Goal: Information Seeking & Learning: Learn about a topic

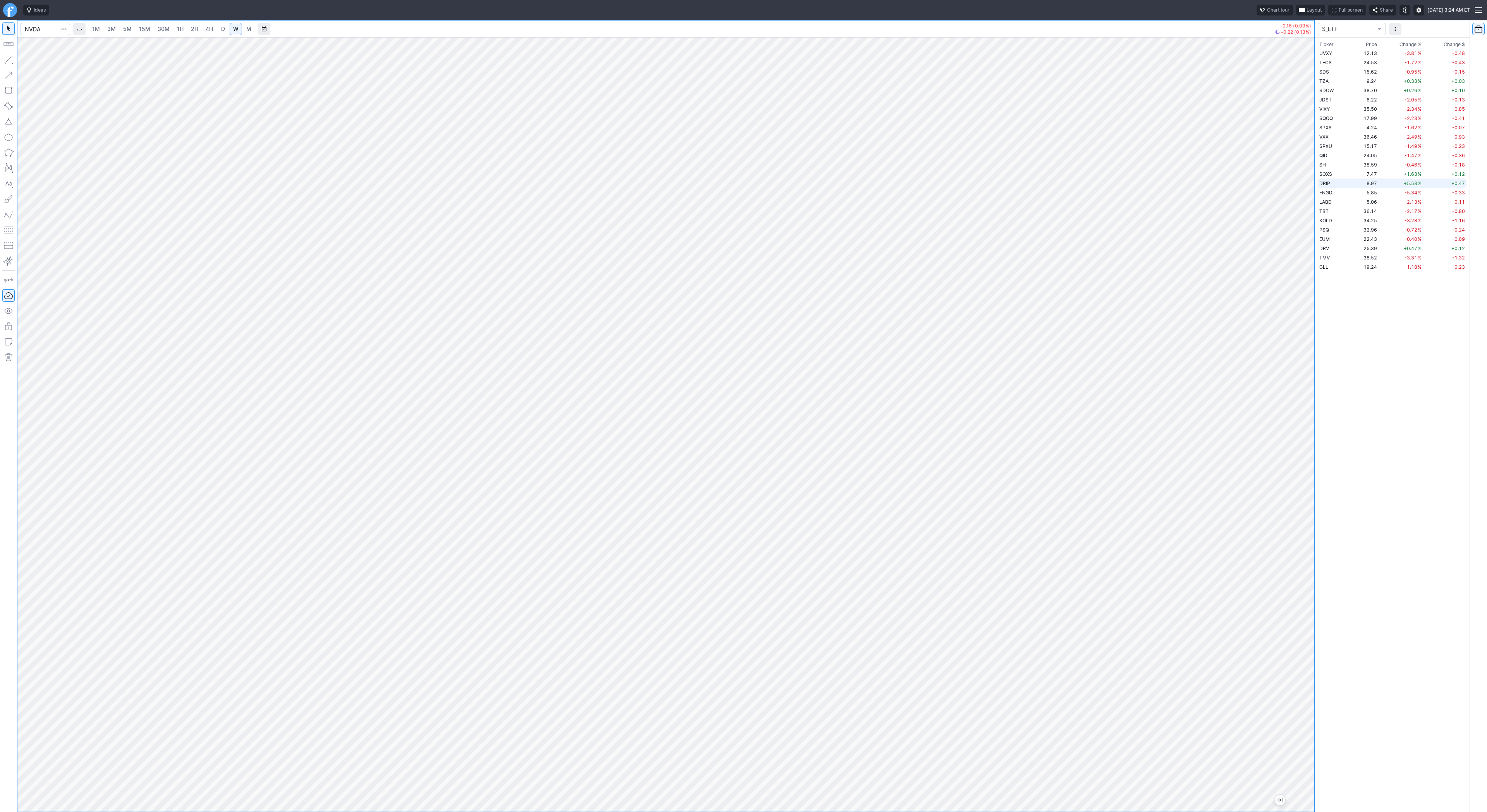
click at [1346, 182] on td "DRIP" at bounding box center [1334, 183] width 32 height 9
click at [221, 31] on span "D" at bounding box center [223, 28] width 4 height 6
click at [35, 61] on span "Line" at bounding box center [45, 61] width 31 height 8
click at [9, 58] on button "button" at bounding box center [8, 59] width 12 height 12
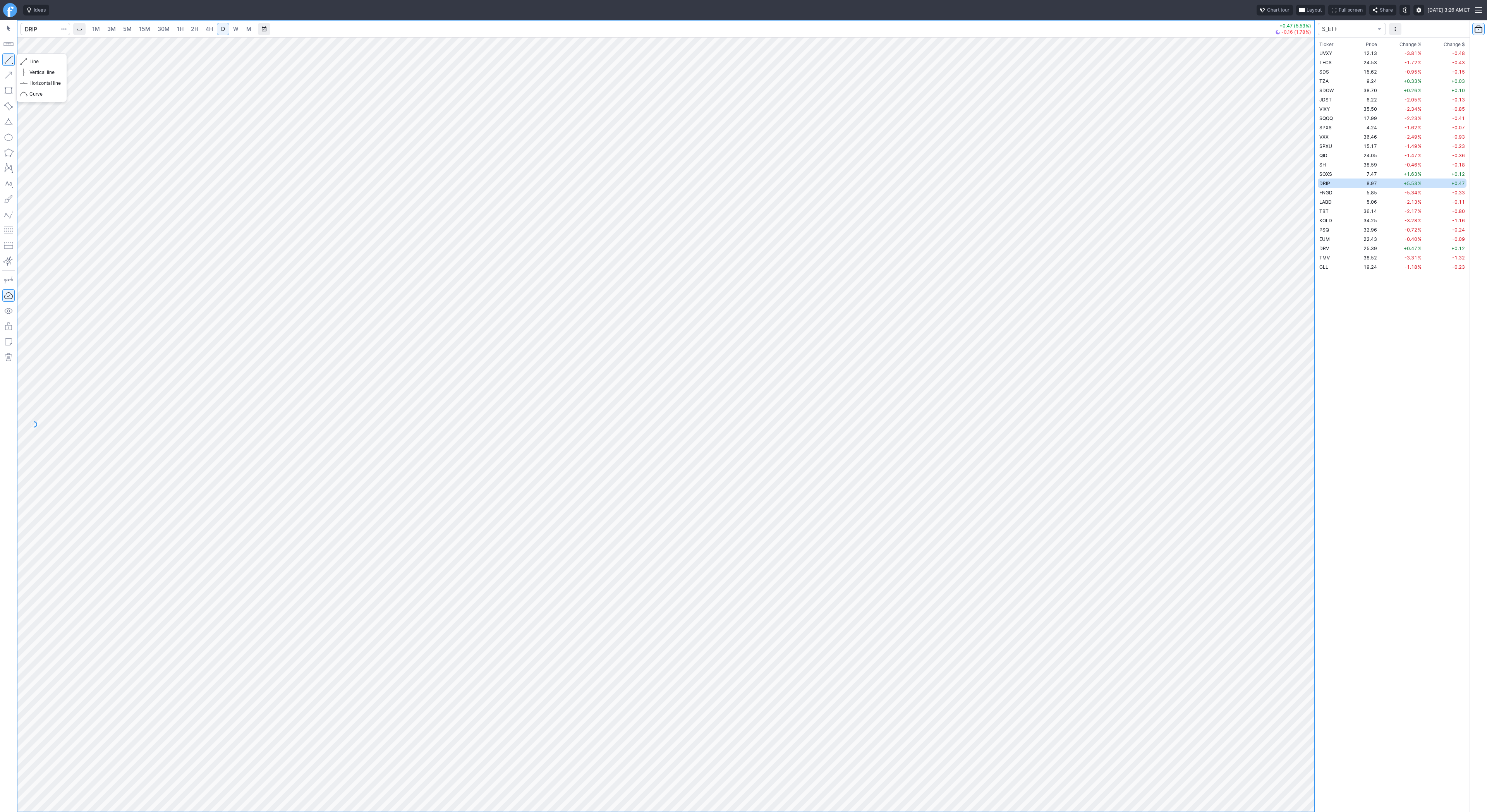
click at [5, 57] on button "button" at bounding box center [8, 59] width 12 height 12
click at [9, 61] on button "button" at bounding box center [8, 59] width 12 height 12
click at [1329, 190] on span "FNGD" at bounding box center [1326, 193] width 13 height 6
click at [203, 32] on link "4H" at bounding box center [209, 29] width 14 height 12
click at [1361, 201] on td "5.06" at bounding box center [1364, 201] width 28 height 9
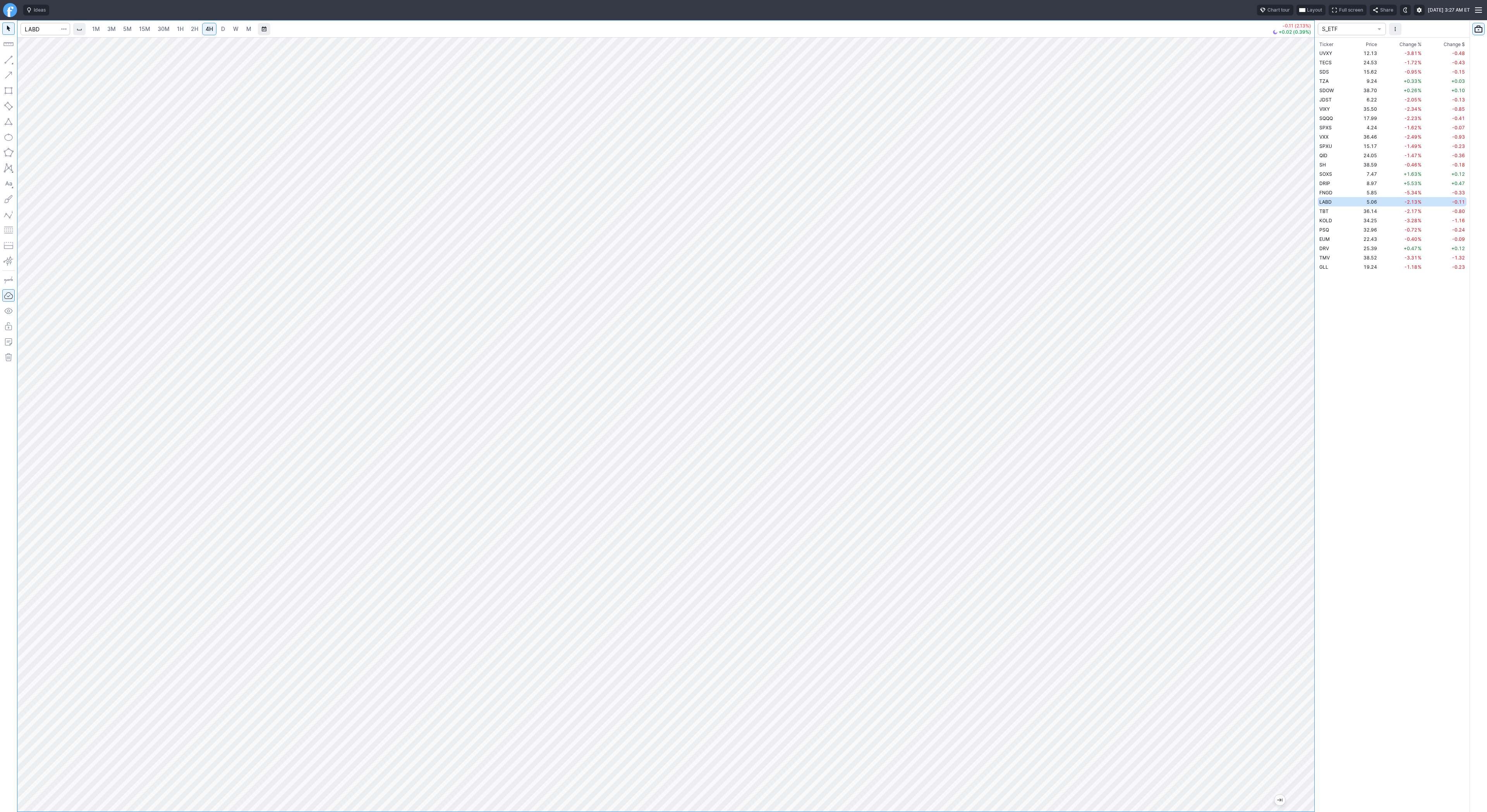
click at [218, 25] on link "D" at bounding box center [223, 29] width 12 height 12
click at [53, 28] on input "Search" at bounding box center [46, 29] width 50 height 12
type input "bbai"
drag, startPoint x: 9, startPoint y: 55, endPoint x: 17, endPoint y: 97, distance: 42.8
click at [9, 55] on button "button" at bounding box center [8, 59] width 12 height 12
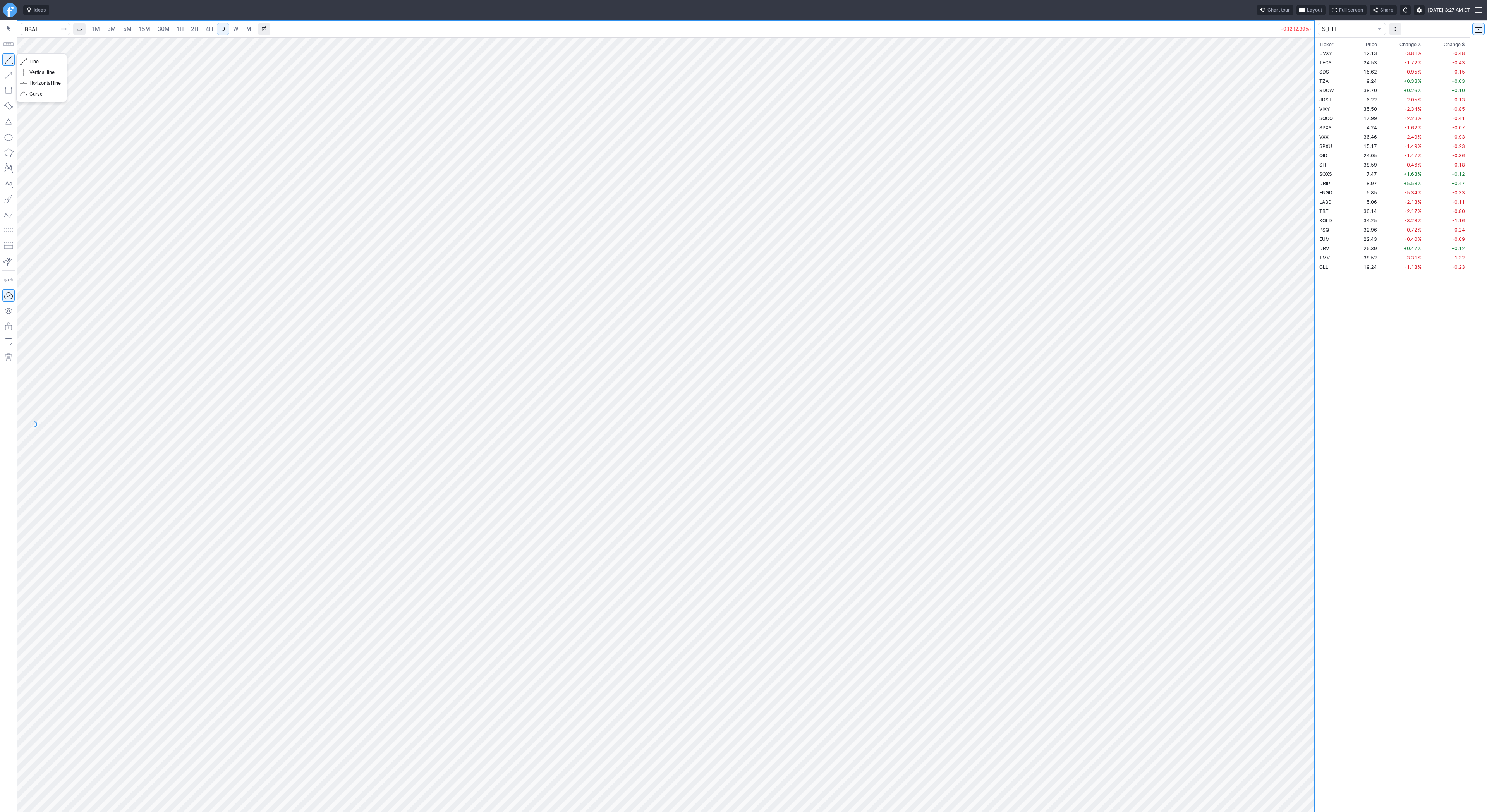
drag, startPoint x: 7, startPoint y: 60, endPoint x: 10, endPoint y: 81, distance: 21.2
click at [7, 61] on button "button" at bounding box center [8, 59] width 12 height 12
click at [8, 58] on button "button" at bounding box center [8, 59] width 12 height 12
click at [3, 60] on button "button" at bounding box center [8, 59] width 12 height 12
click at [10, 58] on button "button" at bounding box center [8, 59] width 12 height 12
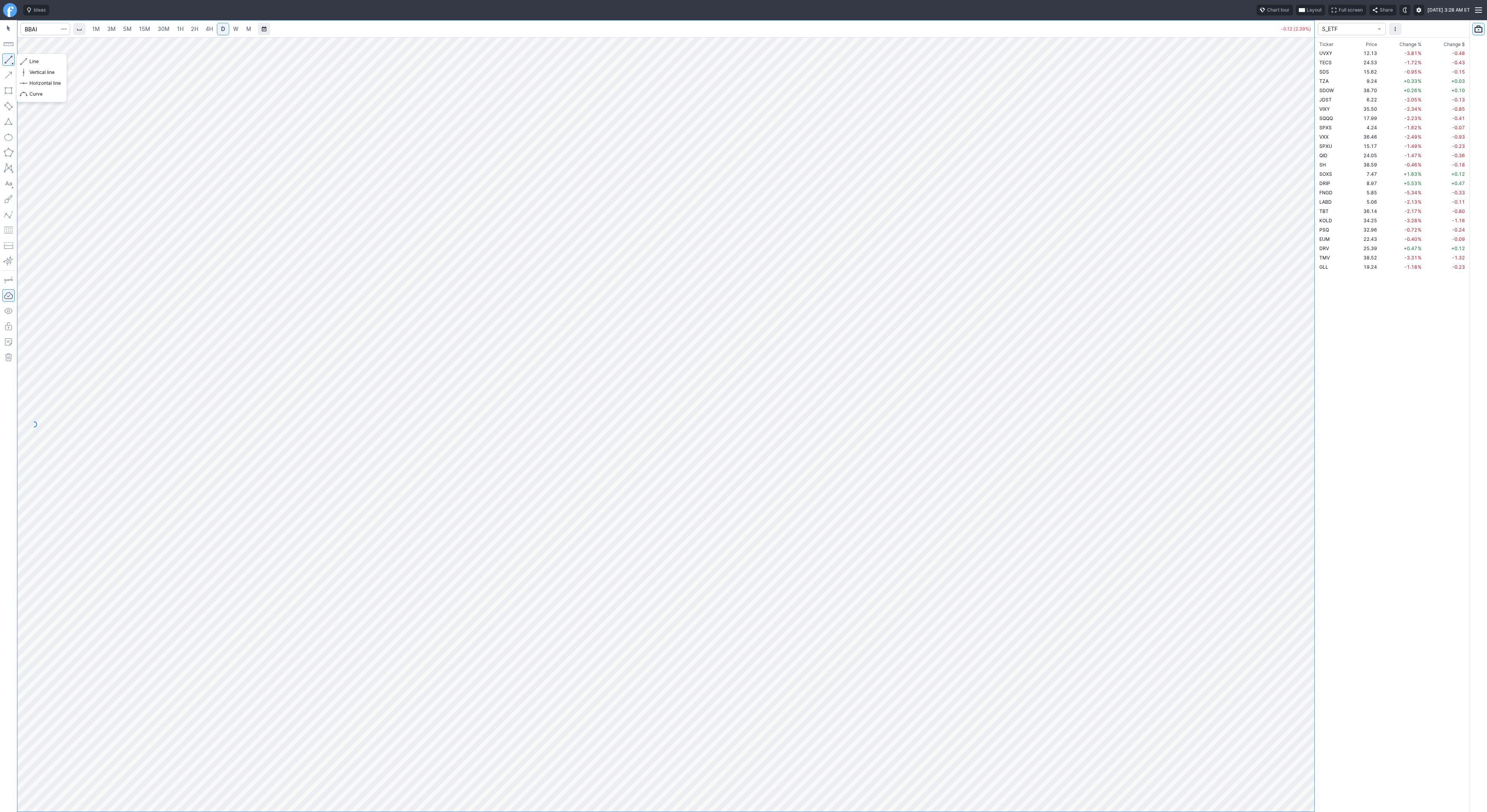
click at [6, 62] on button "button" at bounding box center [8, 59] width 12 height 12
click at [54, 66] on button "Line" at bounding box center [42, 61] width 45 height 11
click at [47, 65] on span "Line" at bounding box center [45, 61] width 31 height 8
click at [8, 62] on button "button" at bounding box center [8, 59] width 12 height 12
click at [10, 61] on button "button" at bounding box center [8, 59] width 12 height 12
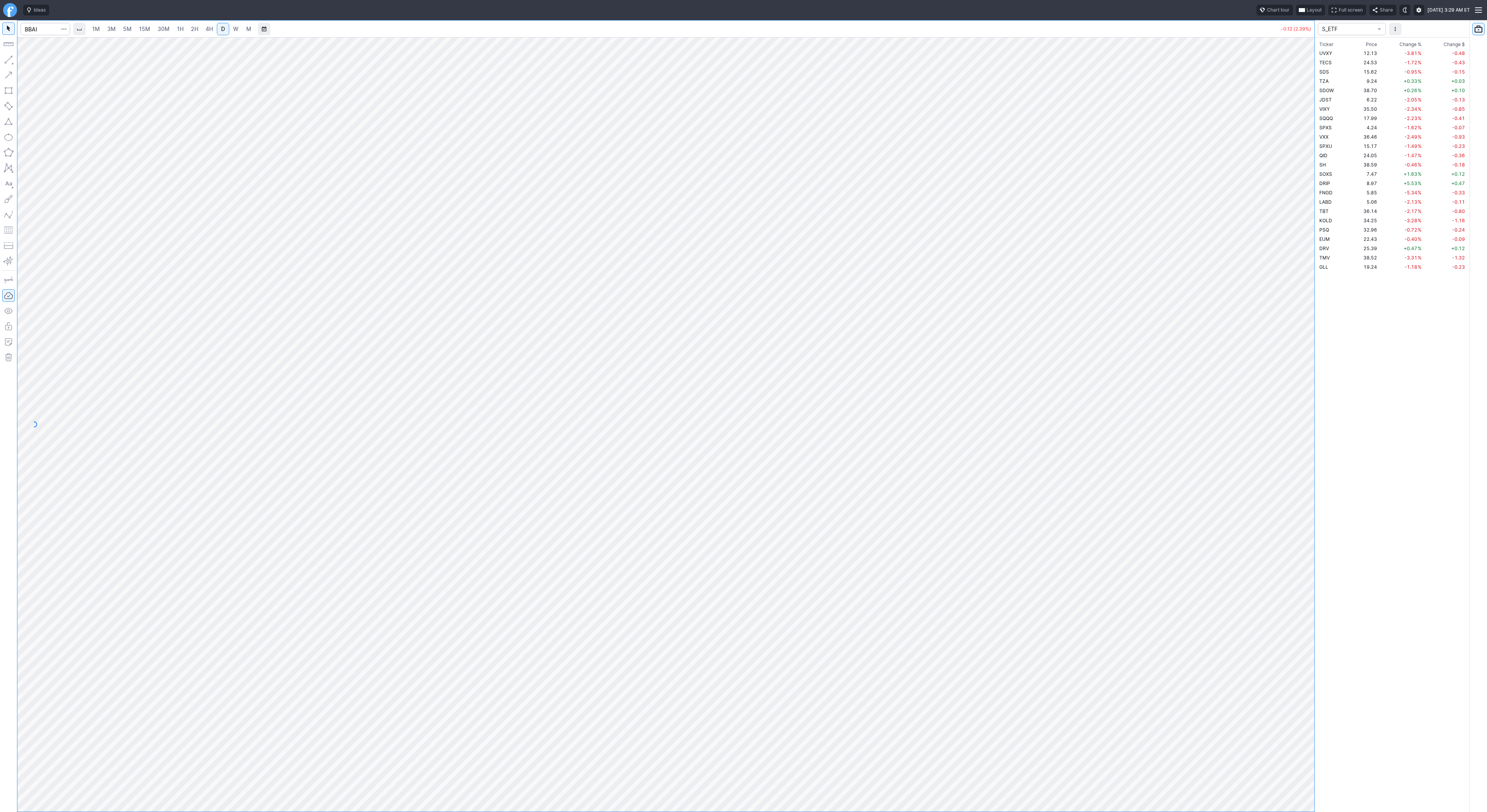
click at [8, 57] on button "button" at bounding box center [8, 59] width 12 height 12
click at [39, 28] on input "Search" at bounding box center [46, 29] width 50 height 12
type input "soun"
click at [33, 60] on span "Line" at bounding box center [45, 61] width 31 height 8
drag, startPoint x: 8, startPoint y: 61, endPoint x: 16, endPoint y: 130, distance: 69.5
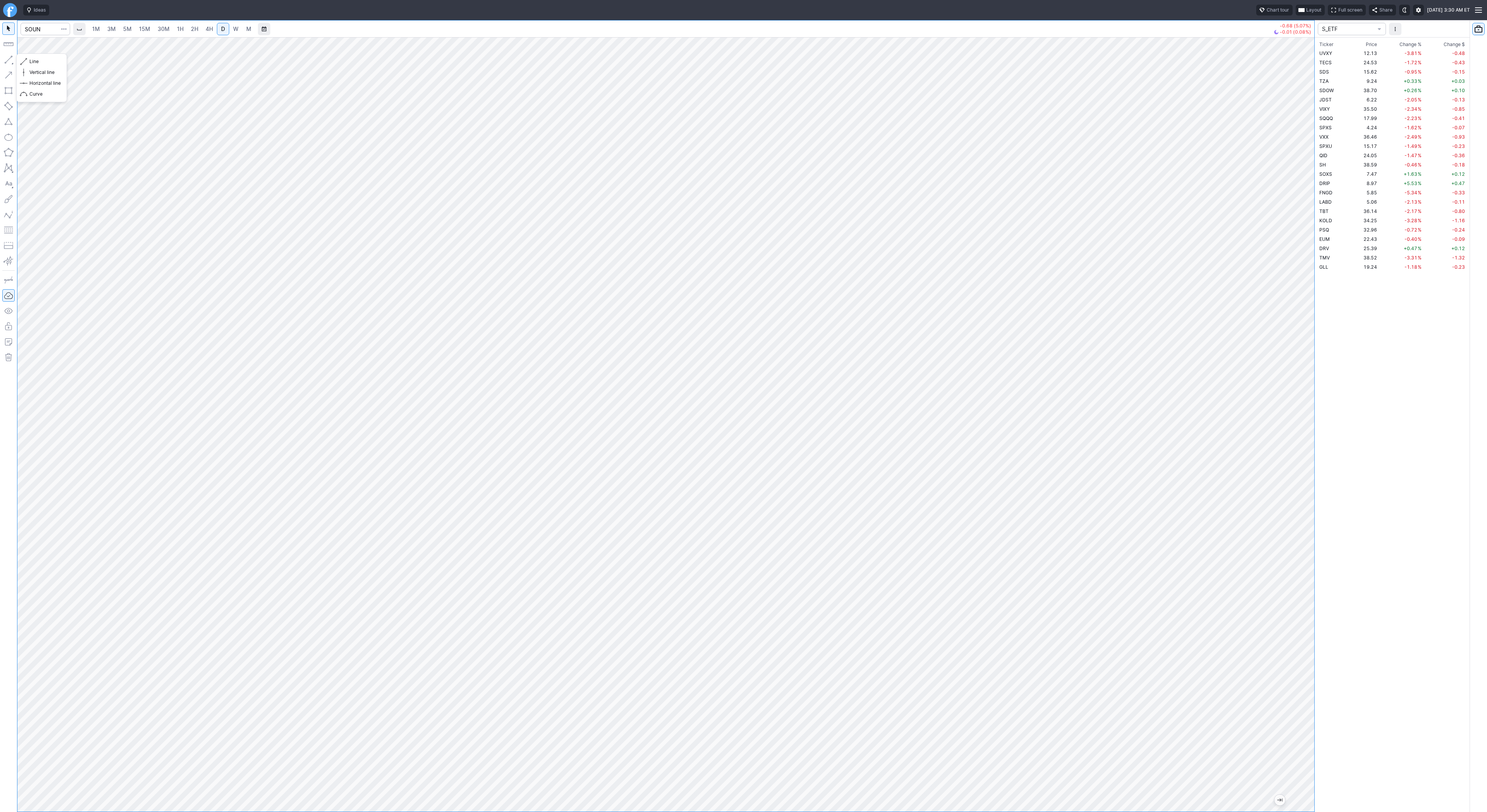
click at [7, 69] on div at bounding box center [9, 416] width 17 height 792
drag, startPoint x: 9, startPoint y: 61, endPoint x: 25, endPoint y: 96, distance: 38.5
click at [8, 61] on button "button" at bounding box center [8, 59] width 12 height 12
click at [10, 59] on button "button" at bounding box center [8, 59] width 12 height 12
click at [40, 58] on span "Line" at bounding box center [45, 61] width 31 height 8
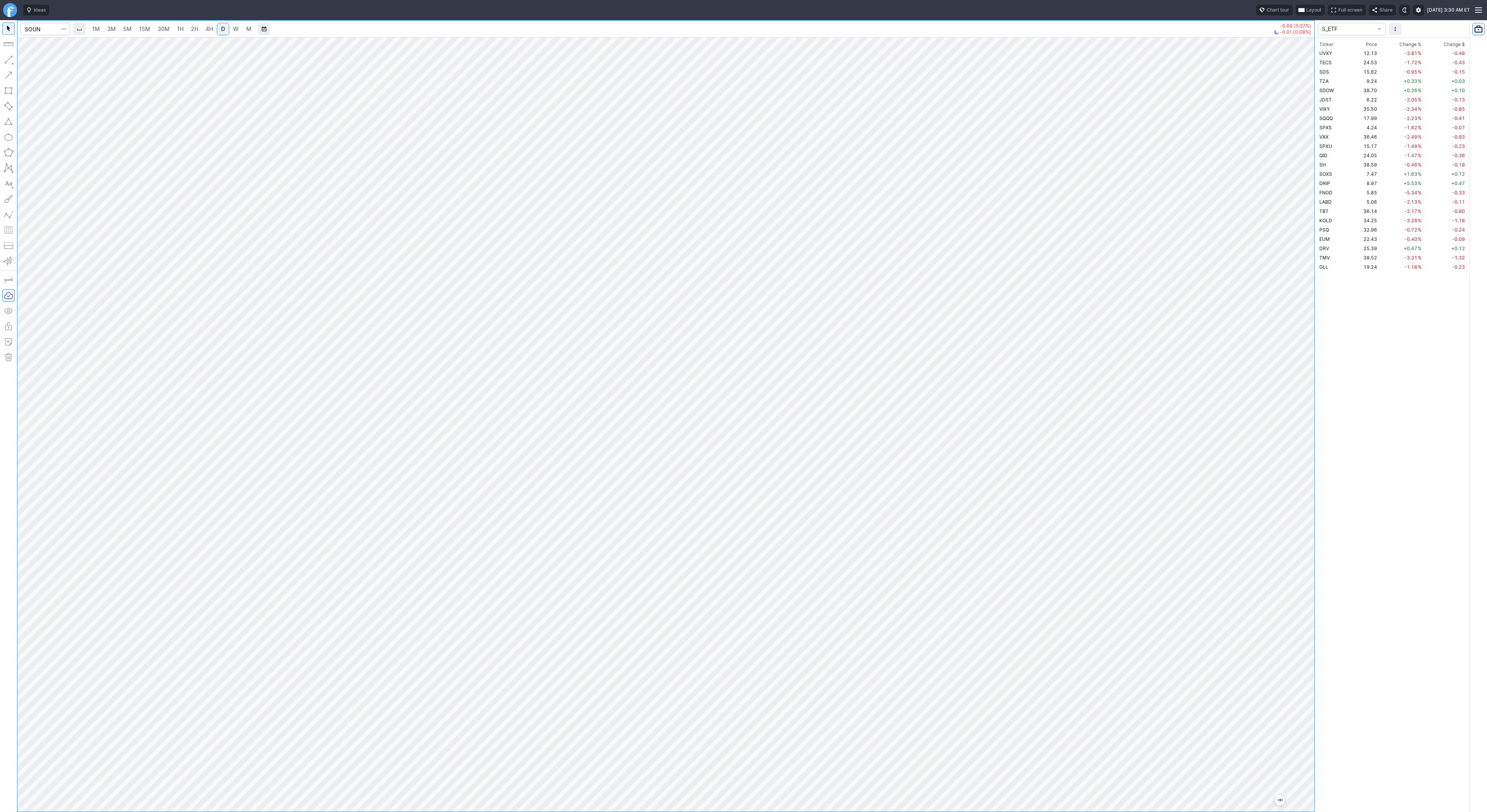
click at [5, 57] on button "button" at bounding box center [8, 59] width 12 height 12
drag, startPoint x: 46, startPoint y: 62, endPoint x: 52, endPoint y: 68, distance: 8.5
click at [46, 62] on span "Line" at bounding box center [45, 61] width 31 height 8
click at [9, 58] on button "button" at bounding box center [8, 59] width 12 height 12
click at [8, 64] on button "button" at bounding box center [8, 59] width 12 height 12
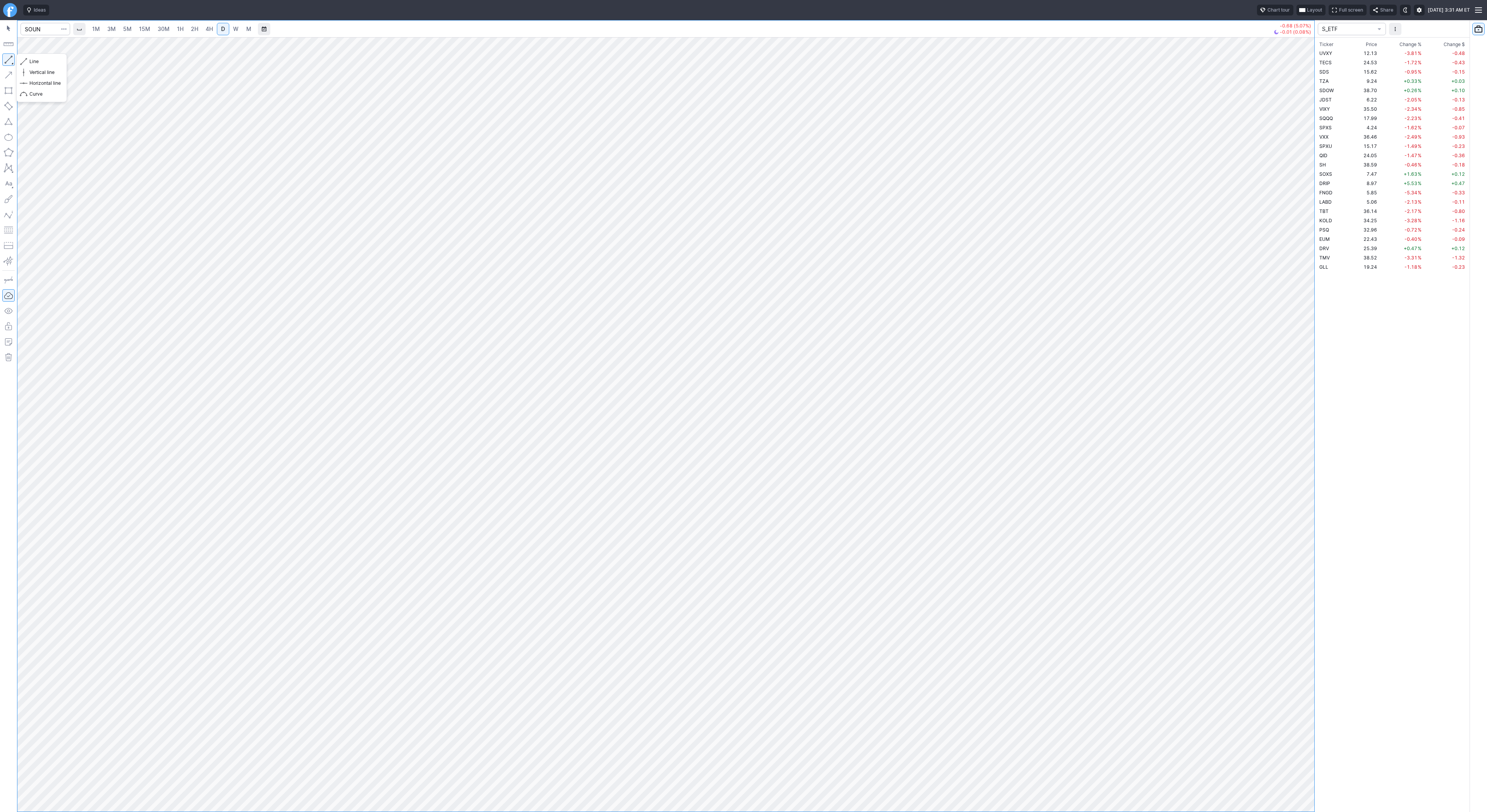
click at [8, 60] on button "button" at bounding box center [8, 59] width 12 height 12
click at [38, 60] on span "Line" at bounding box center [45, 61] width 31 height 8
click at [9, 60] on button "button" at bounding box center [8, 59] width 12 height 12
drag, startPoint x: 9, startPoint y: 58, endPoint x: 17, endPoint y: 81, distance: 24.4
click at [9, 58] on button "button" at bounding box center [8, 59] width 12 height 12
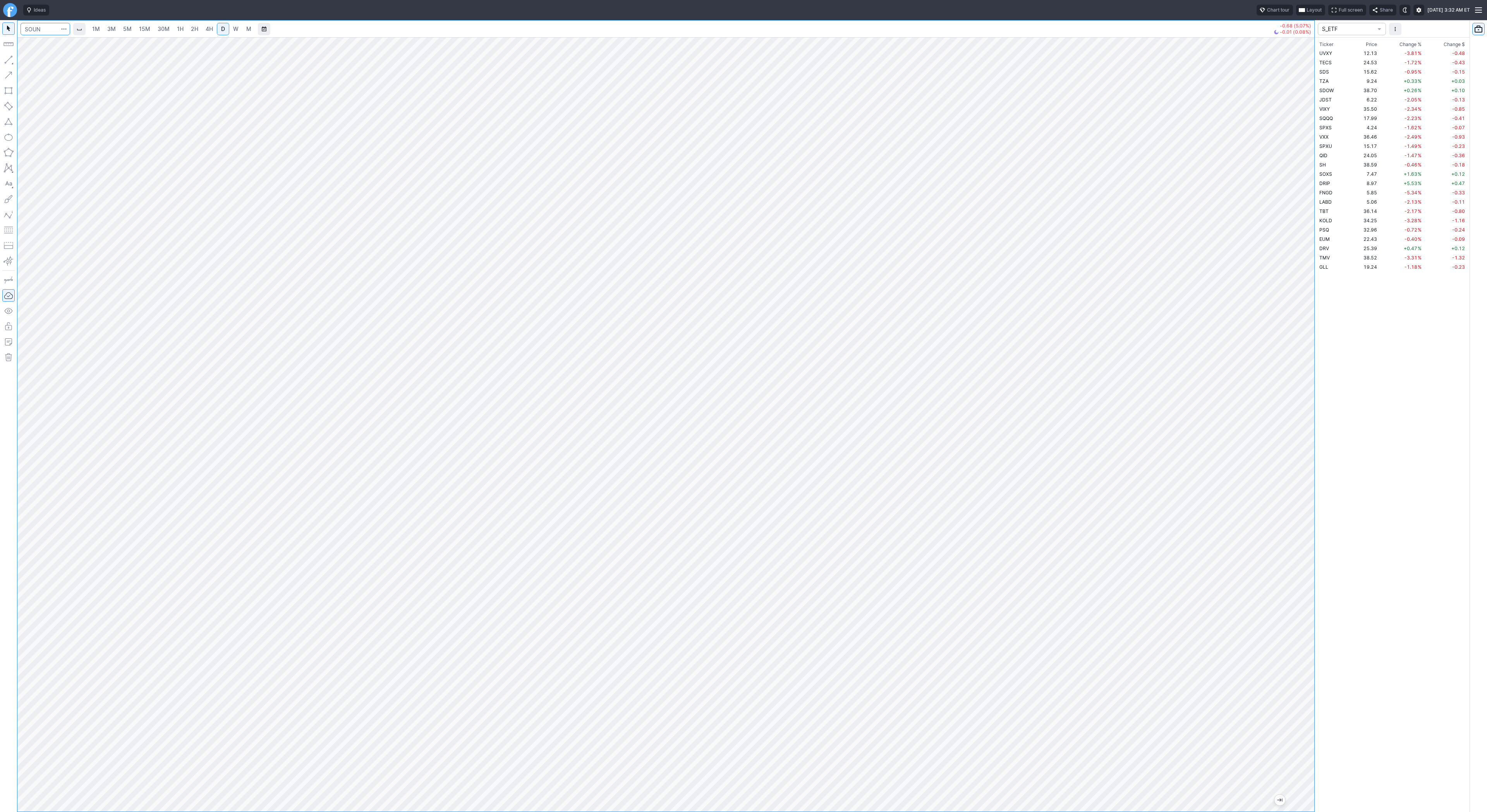
click at [46, 28] on input "Search" at bounding box center [46, 29] width 50 height 12
type input "pltd"
click at [208, 29] on span "4H" at bounding box center [209, 28] width 8 height 6
drag, startPoint x: 1310, startPoint y: 504, endPoint x: 1342, endPoint y: 357, distance: 150.4
click at [1343, 354] on div "1M 3M 5M 15M 30M 1H 2H 4H D W M +0.12 (1.51%) S_ETF Ticker Price Chg.% Change %…" at bounding box center [744, 416] width 1487 height 792
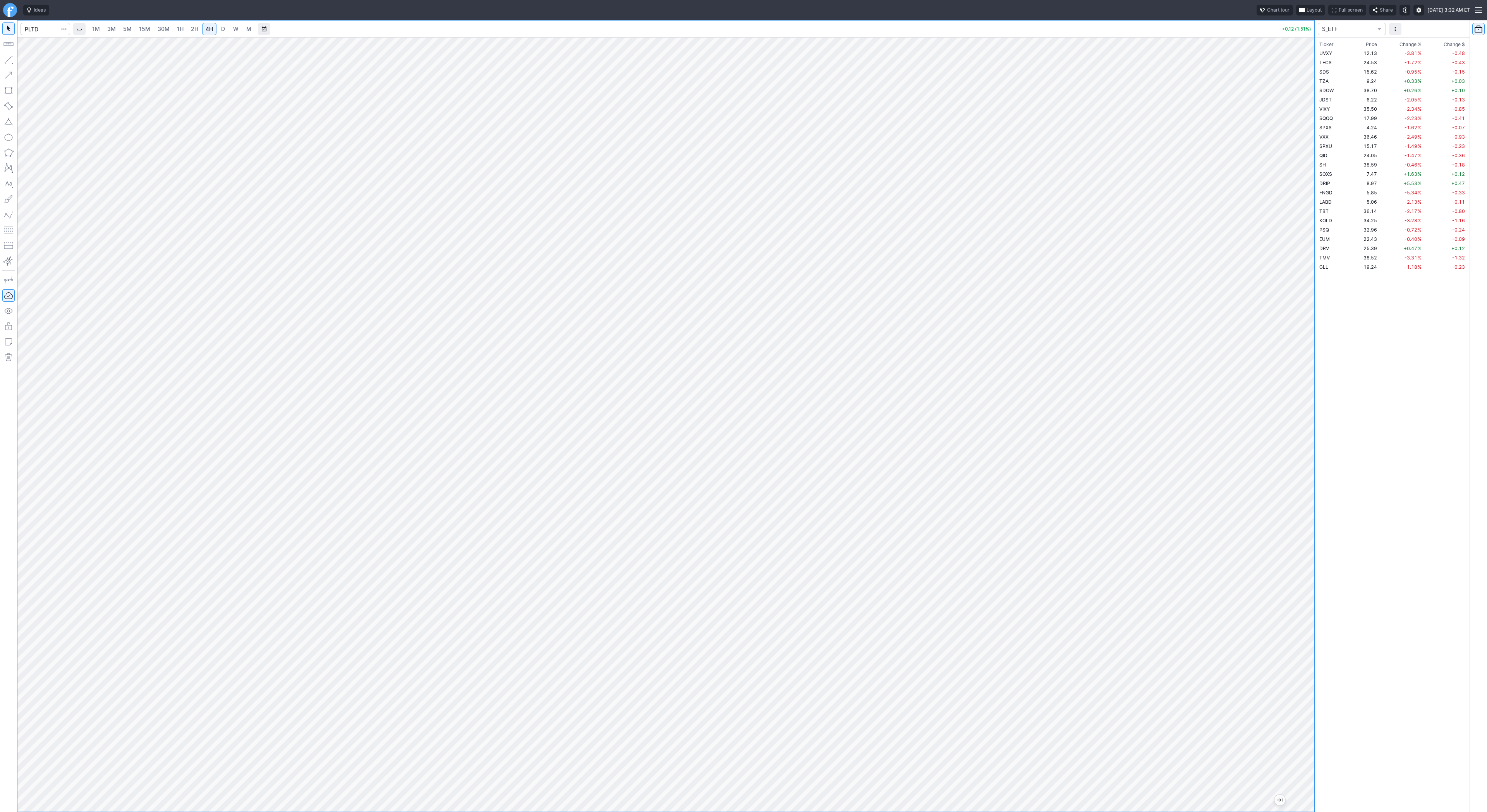
drag, startPoint x: 1312, startPoint y: 547, endPoint x: 1308, endPoint y: 653, distance: 106.1
click at [1308, 653] on div at bounding box center [1306, 422] width 16 height 755
drag, startPoint x: 1308, startPoint y: 534, endPoint x: 1301, endPoint y: 554, distance: 21.2
click at [1302, 556] on div at bounding box center [1306, 422] width 16 height 755
click at [32, 64] on span "Line" at bounding box center [45, 61] width 31 height 8
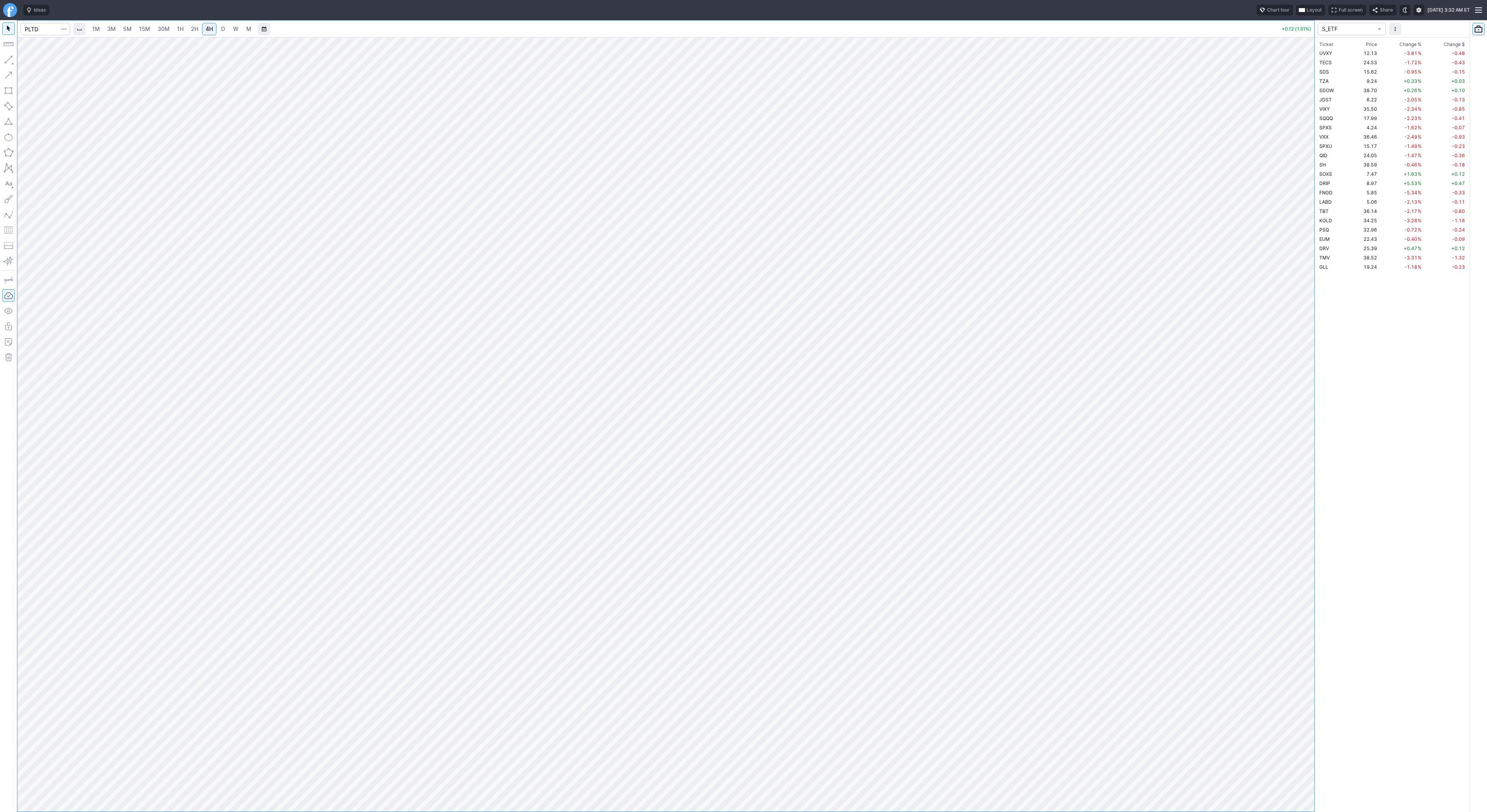
drag, startPoint x: 6, startPoint y: 59, endPoint x: 27, endPoint y: 86, distance: 34.2
click at [6, 61] on button "button" at bounding box center [8, 59] width 12 height 12
click at [5, 58] on button "button" at bounding box center [8, 59] width 12 height 12
click at [1282, 701] on div at bounding box center [666, 424] width 1297 height 774
click at [6, 58] on button "button" at bounding box center [8, 59] width 12 height 12
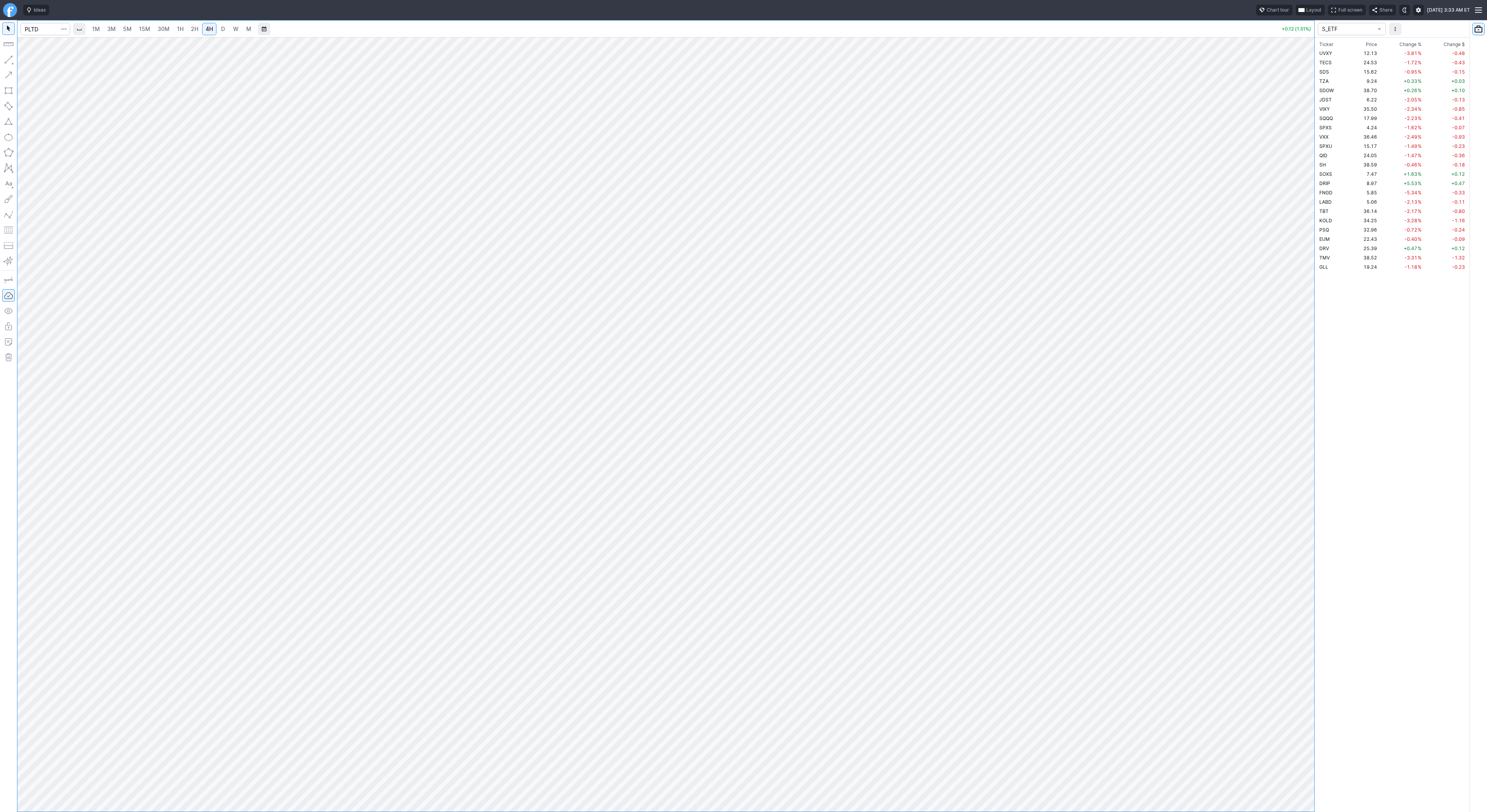
click at [6, 55] on button "button" at bounding box center [8, 59] width 12 height 12
drag, startPoint x: 6, startPoint y: 59, endPoint x: 14, endPoint y: 93, distance: 34.9
click at [6, 65] on button "button" at bounding box center [8, 59] width 12 height 12
click at [10, 59] on button "button" at bounding box center [8, 59] width 12 height 12
click at [178, 29] on span "1H" at bounding box center [180, 28] width 6 height 6
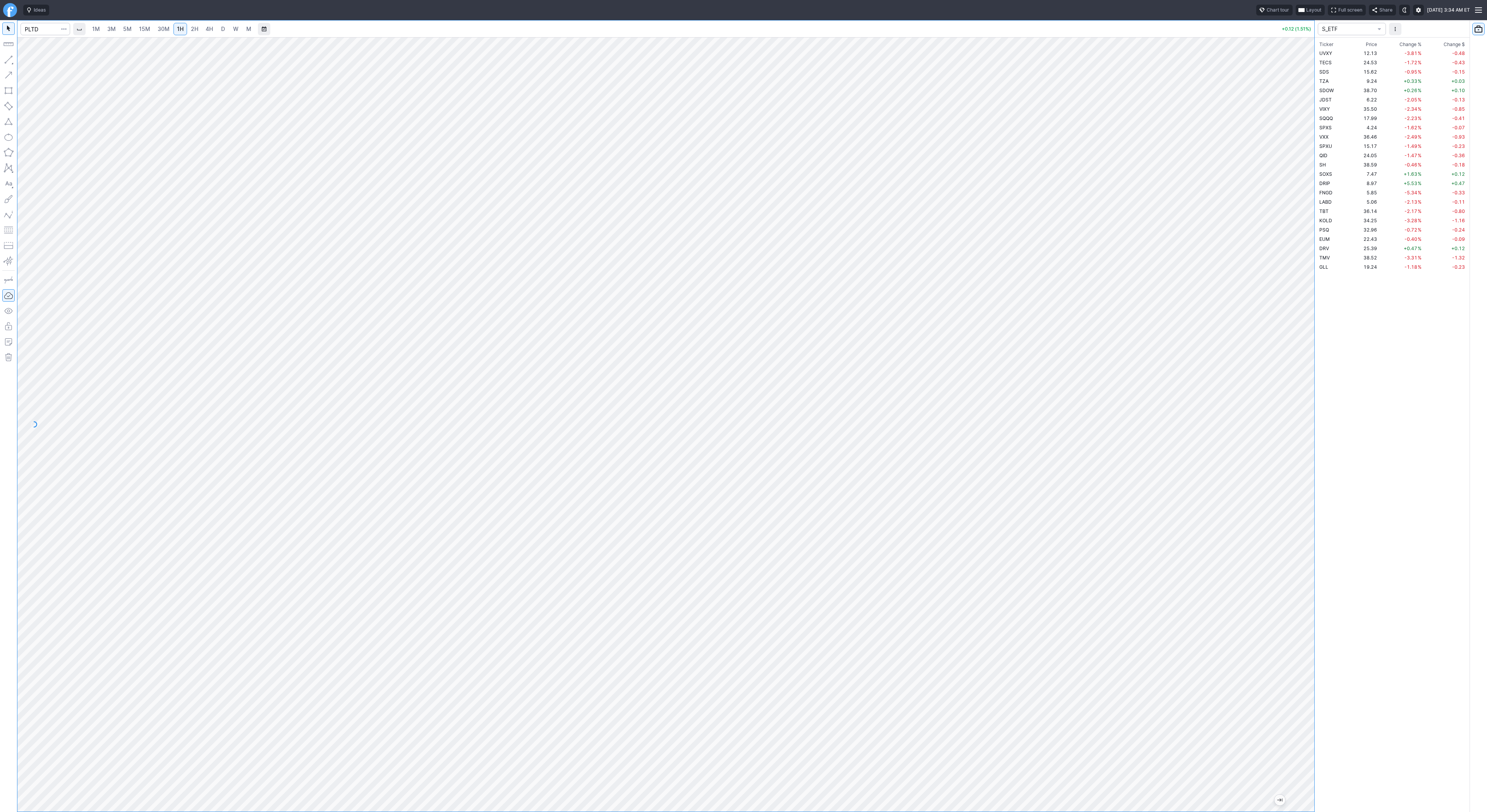
click at [1307, 525] on div at bounding box center [666, 424] width 1297 height 774
drag, startPoint x: 1311, startPoint y: 505, endPoint x: 1305, endPoint y: 637, distance: 132.1
click at [1305, 637] on div at bounding box center [1306, 422] width 16 height 755
click at [208, 28] on span "4H" at bounding box center [209, 28] width 8 height 6
click at [1347, 163] on td "SH" at bounding box center [1334, 164] width 32 height 9
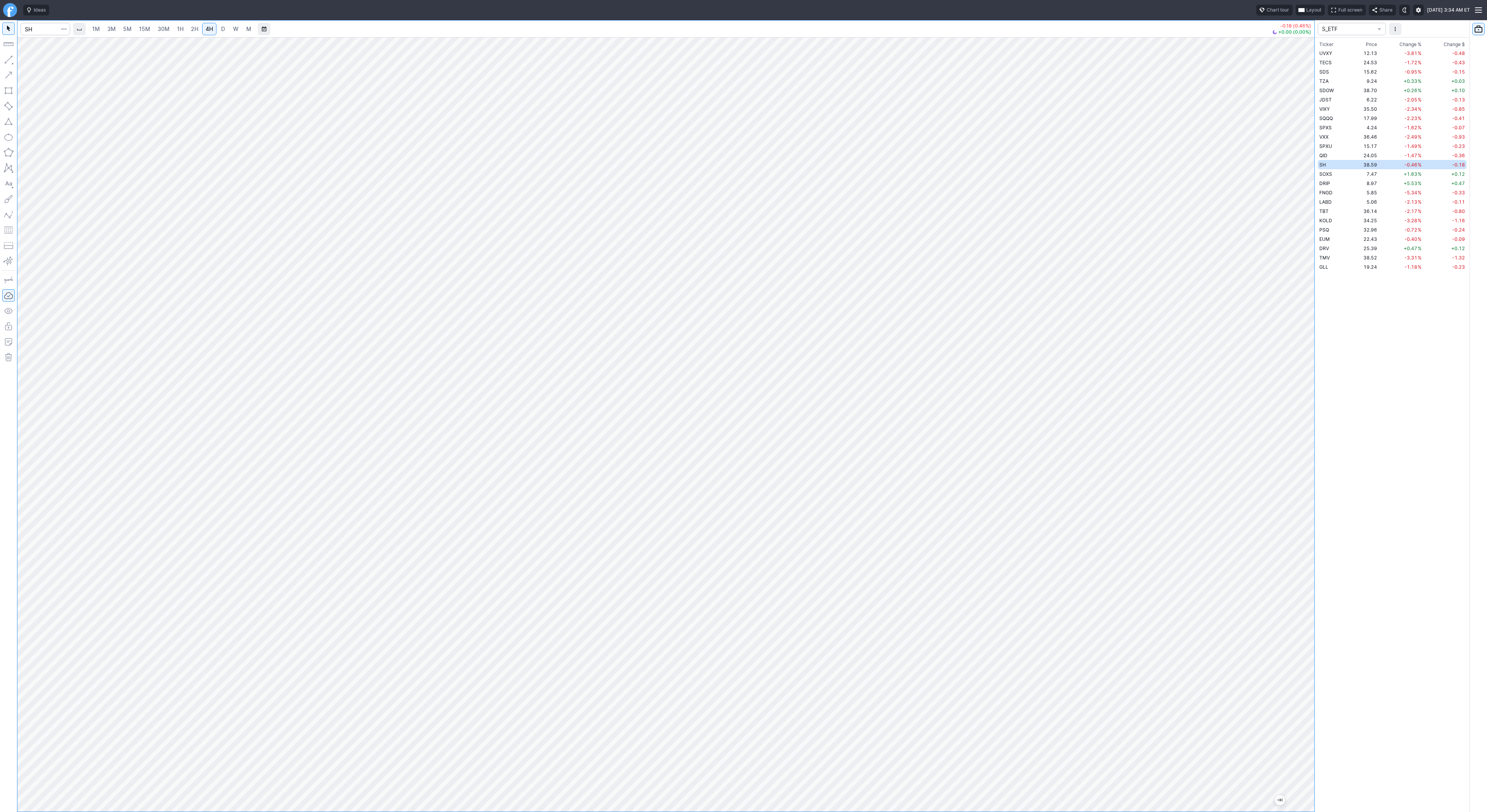
click at [196, 26] on span "2H" at bounding box center [195, 28] width 8 height 6
click at [222, 24] on link "D" at bounding box center [223, 29] width 12 height 12
drag, startPoint x: 1309, startPoint y: 556, endPoint x: 1306, endPoint y: 699, distance: 143.0
click at [1306, 702] on div at bounding box center [1306, 422] width 16 height 755
click at [42, 62] on span "Line" at bounding box center [45, 61] width 31 height 8
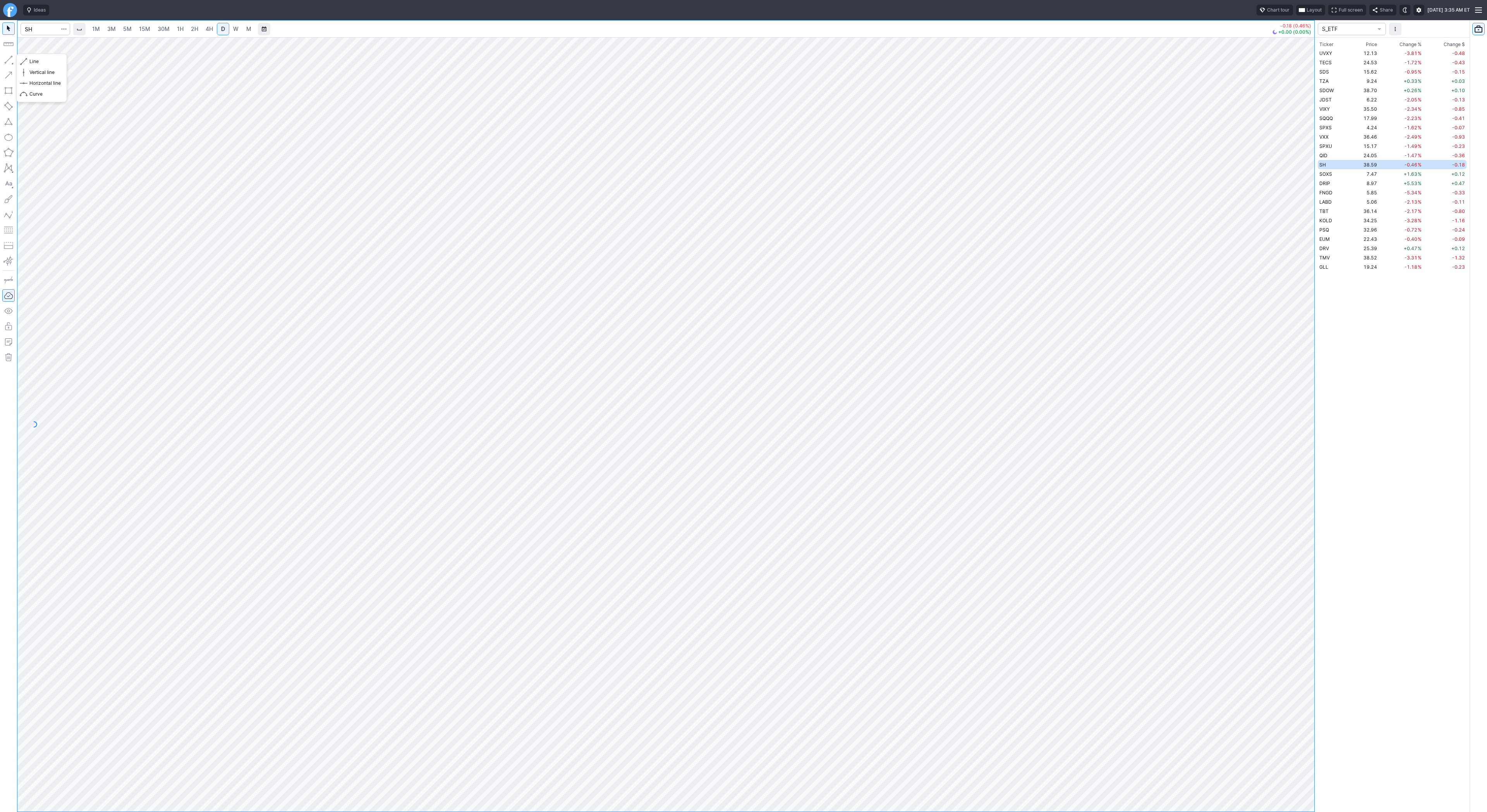
click at [8, 61] on button "button" at bounding box center [8, 59] width 12 height 12
click at [11, 62] on button "button" at bounding box center [8, 59] width 12 height 12
click at [4, 56] on button "button" at bounding box center [8, 59] width 12 height 12
click at [13, 61] on button "button" at bounding box center [8, 59] width 12 height 12
click at [9, 59] on button "button" at bounding box center [8, 59] width 12 height 12
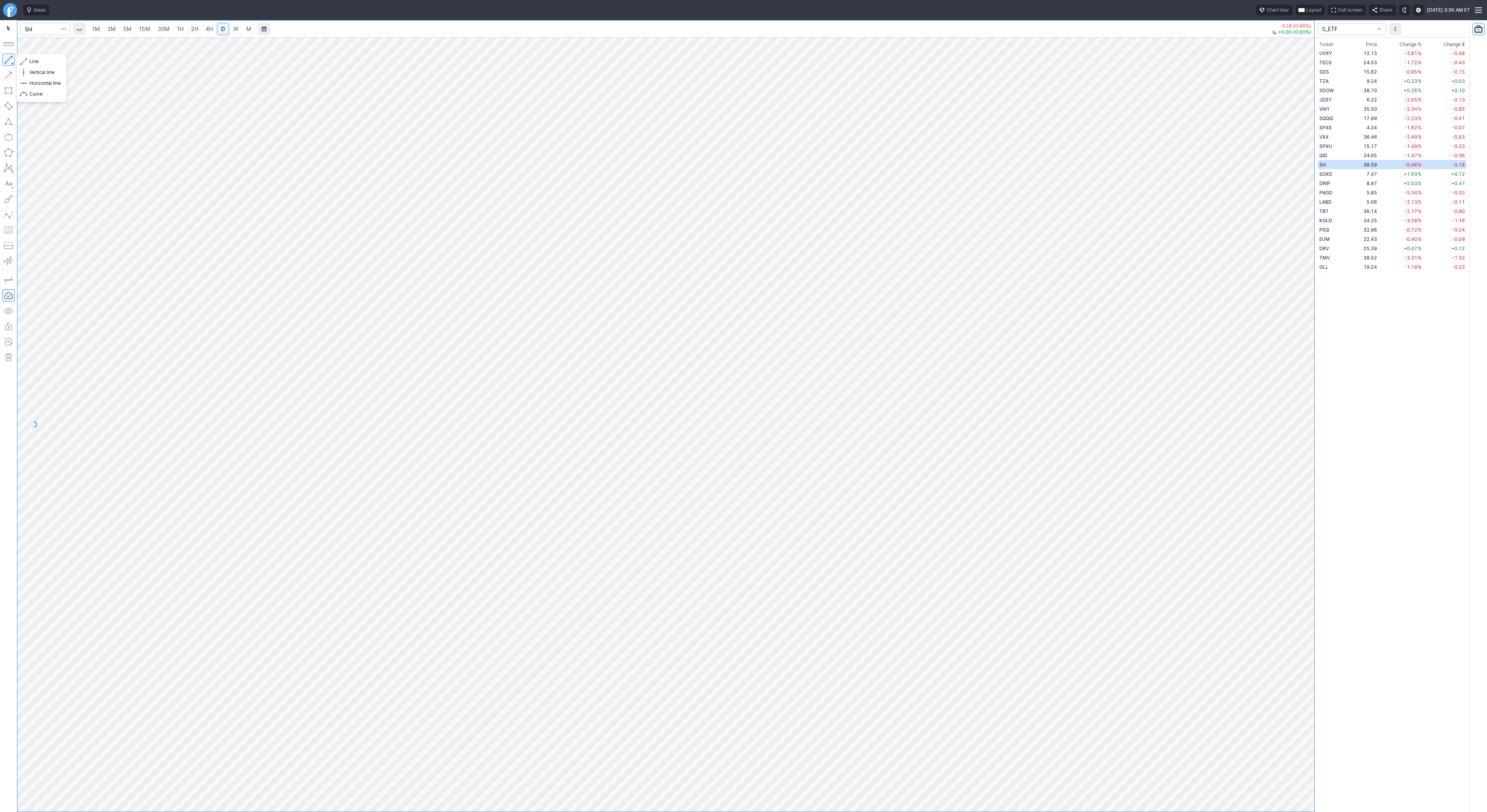
click at [8, 61] on button "button" at bounding box center [8, 59] width 12 height 12
click at [9, 59] on button "button" at bounding box center [8, 59] width 12 height 12
click at [16, 62] on div at bounding box center [9, 416] width 17 height 792
click at [8, 59] on button "button" at bounding box center [8, 59] width 12 height 12
click at [8, 63] on button "button" at bounding box center [8, 59] width 12 height 12
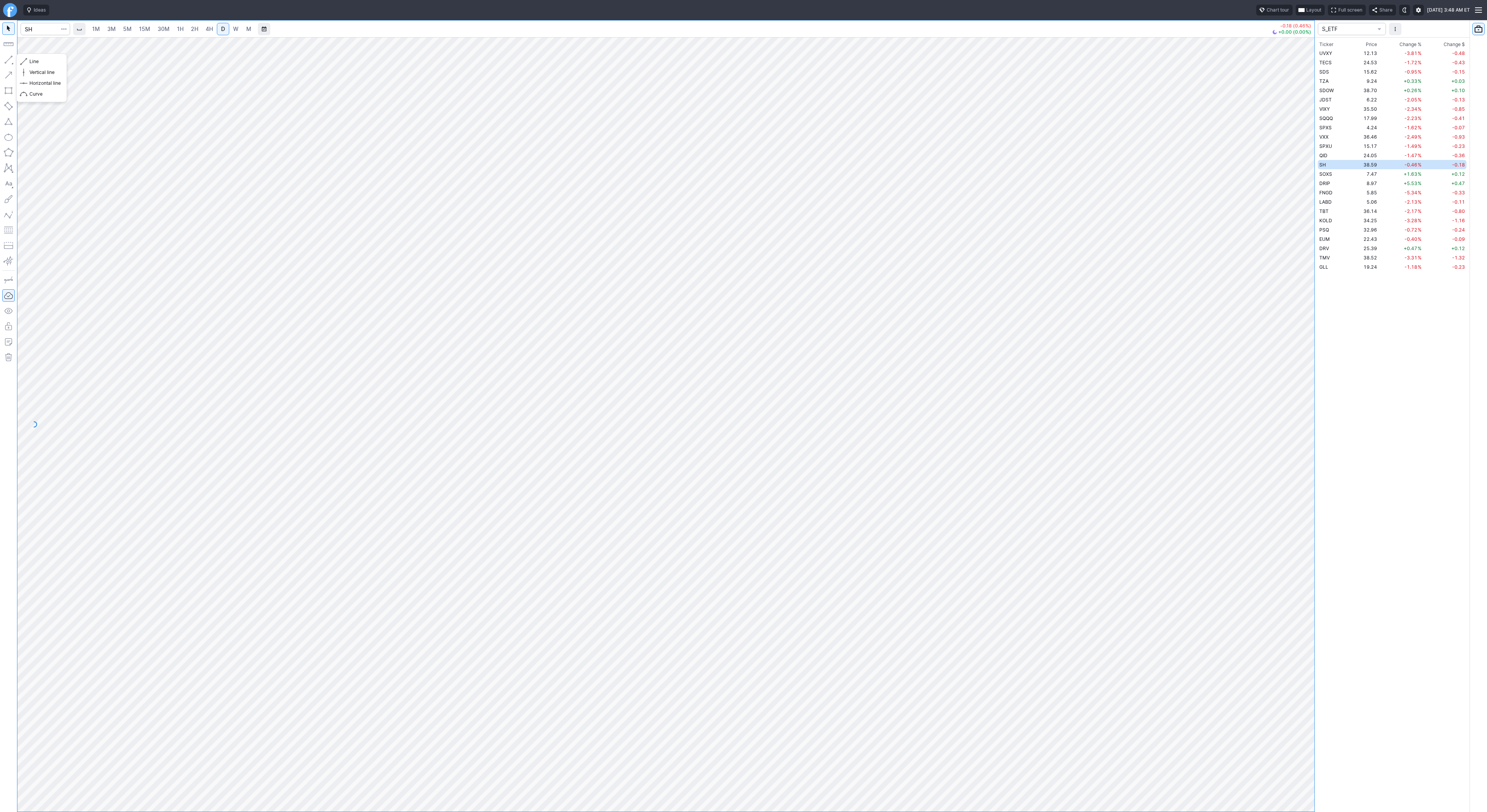
click at [9, 58] on button "button" at bounding box center [8, 59] width 12 height 12
click at [12, 58] on button "button" at bounding box center [8, 59] width 12 height 12
click at [9, 57] on button "button" at bounding box center [8, 59] width 12 height 12
drag, startPoint x: 5, startPoint y: 59, endPoint x: 52, endPoint y: 96, distance: 59.8
click at [5, 59] on button "button" at bounding box center [8, 59] width 12 height 12
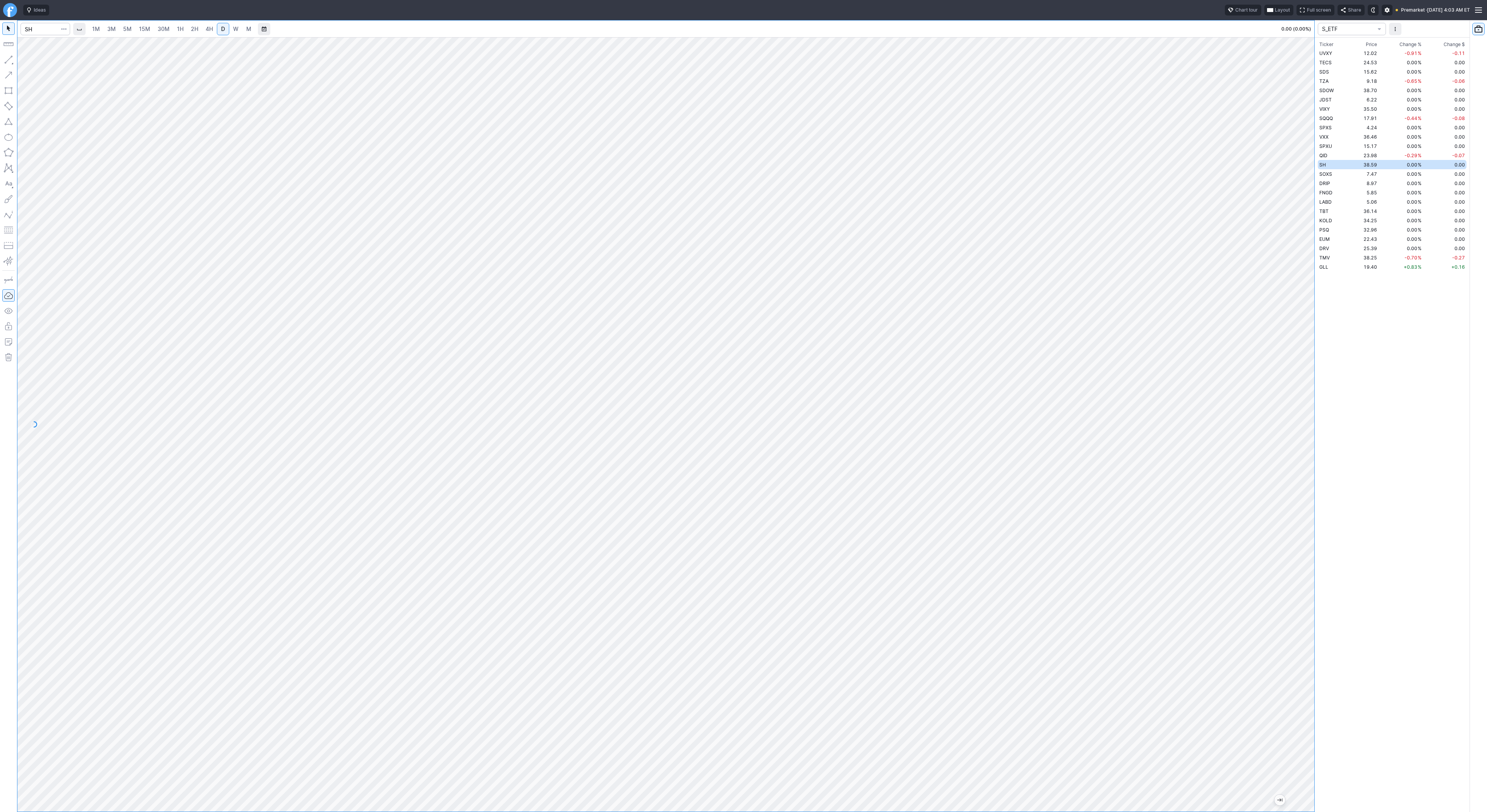
drag, startPoint x: 1303, startPoint y: 553, endPoint x: 1343, endPoint y: 275, distance: 280.9
click at [1343, 275] on div "1M 3M 5M 15M 30M 1H 2H 4H D W M 0.00 (0.00%) S_ETF Ticker Price Chg.% Change % …" at bounding box center [744, 416] width 1487 height 792
drag, startPoint x: 667, startPoint y: 811, endPoint x: 1311, endPoint y: 727, distance: 649.5
click at [1486, 766] on div "1M 3M 5M 15M 30M 1H 2H 4H D W M 0.00 (0.00%) S_ETF Ticker Price Chg.% Change % …" at bounding box center [744, 416] width 1487 height 792
drag, startPoint x: 24, startPoint y: 62, endPoint x: 42, endPoint y: 93, distance: 35.8
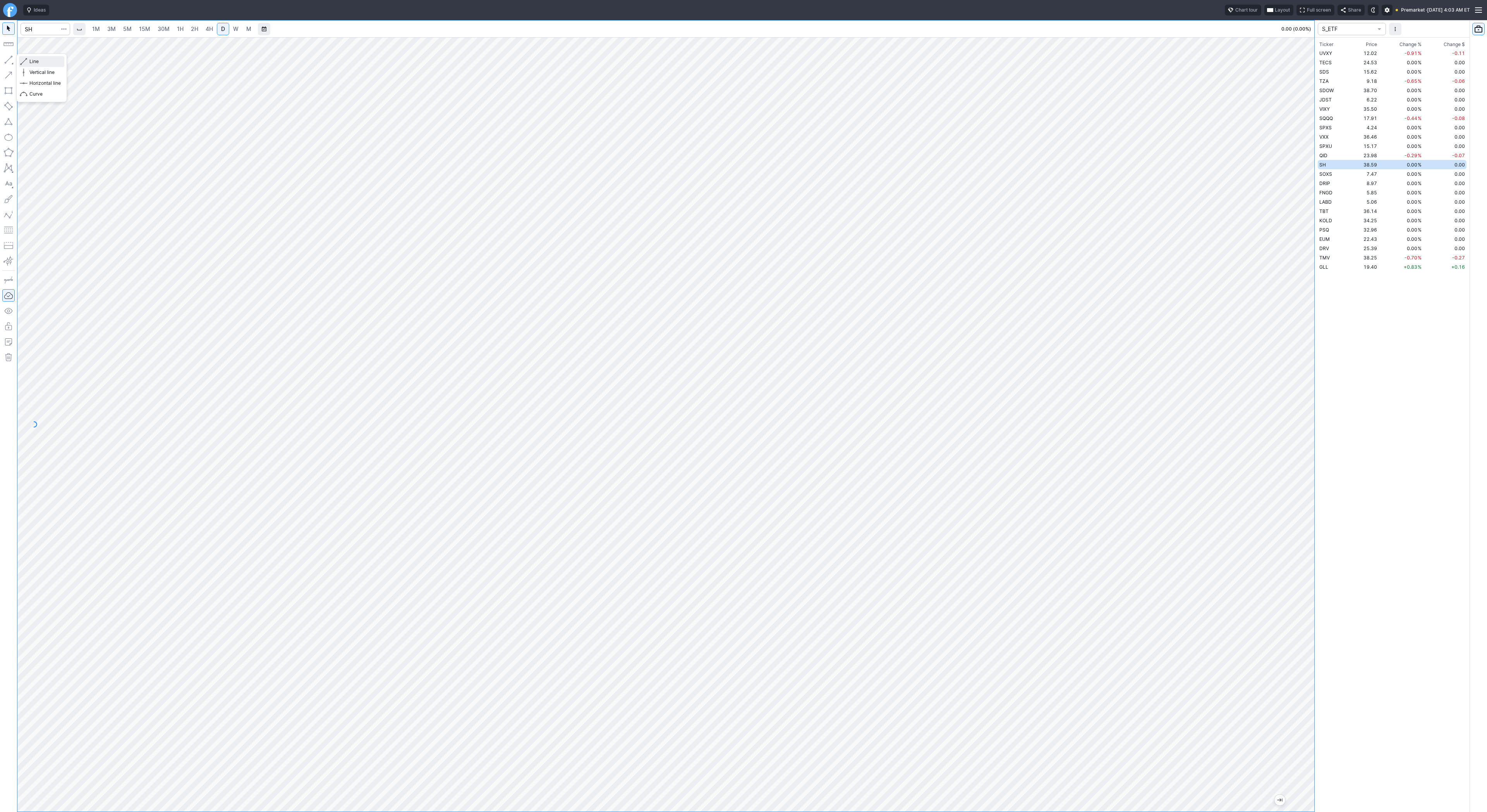
click at [24, 62] on span "button" at bounding box center [25, 61] width 5 height 11
click at [9, 62] on button "button" at bounding box center [8, 59] width 12 height 12
drag, startPoint x: 1310, startPoint y: 630, endPoint x: 1298, endPoint y: 708, distance: 78.9
click at [1298, 709] on div at bounding box center [1306, 422] width 16 height 755
click at [50, 63] on span "Line" at bounding box center [45, 61] width 31 height 8
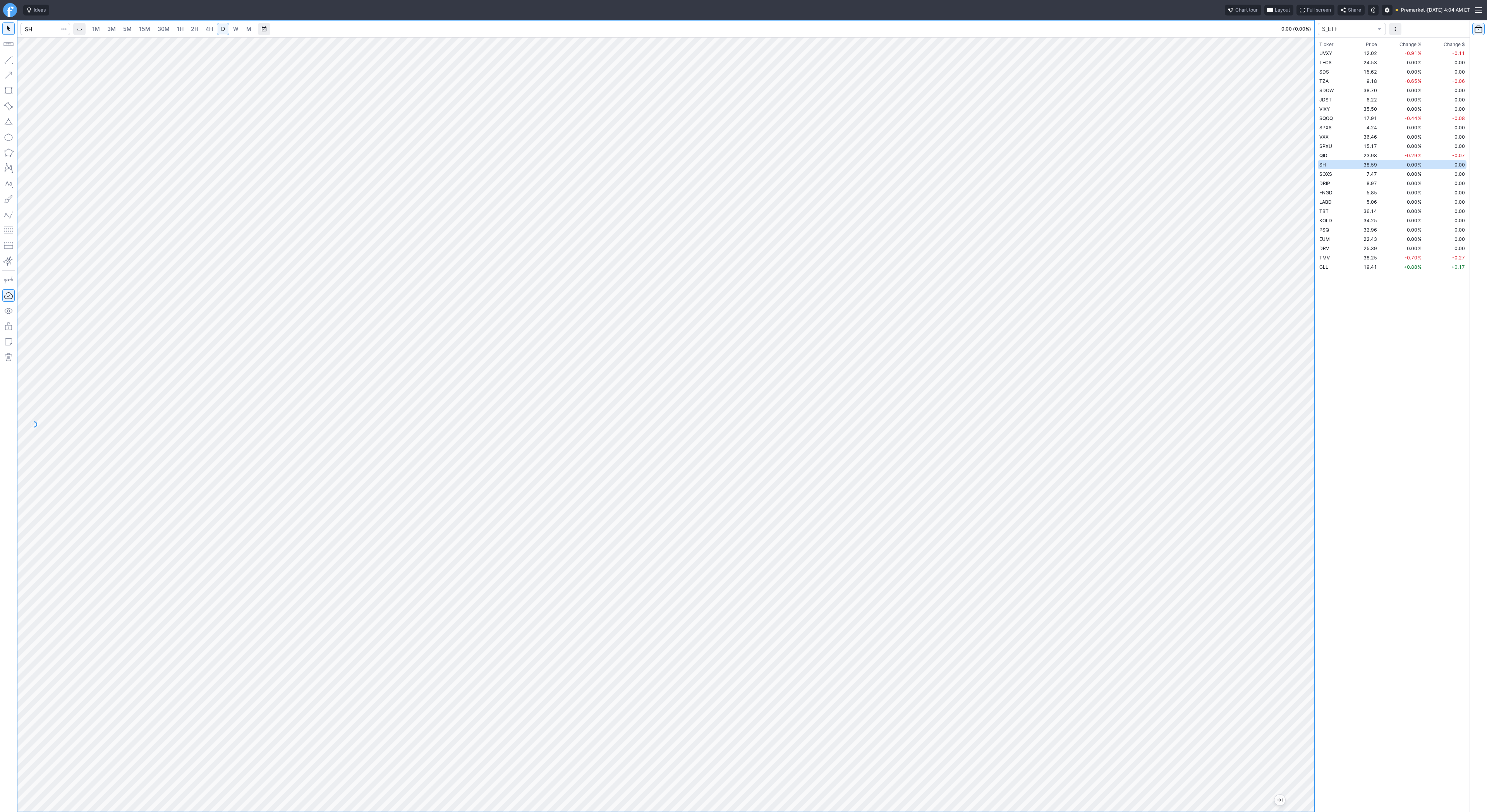
click at [195, 27] on span "2H" at bounding box center [195, 28] width 8 height 6
click at [1296, 714] on div at bounding box center [666, 424] width 1297 height 774
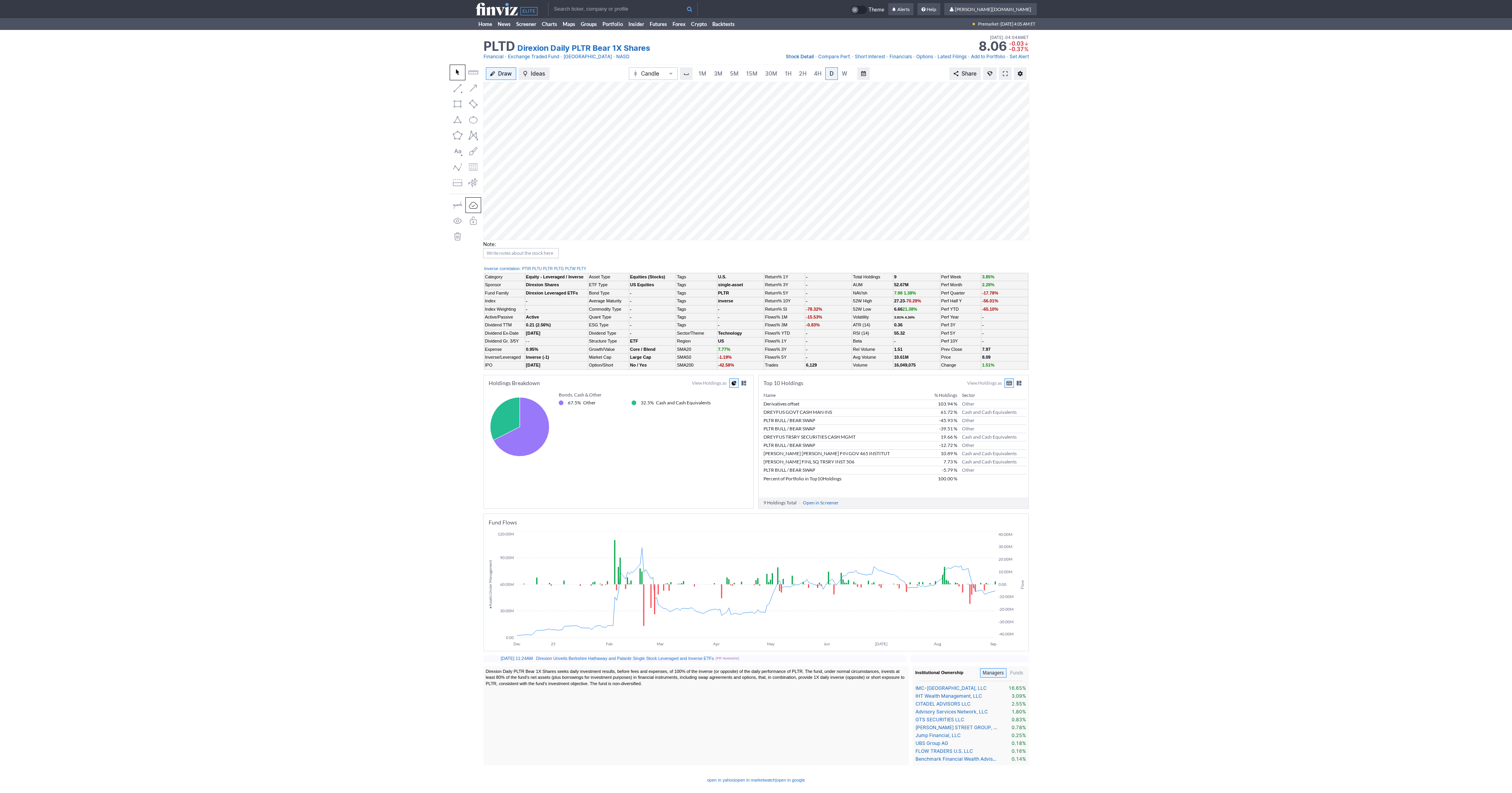
scroll to position [0, 8]
